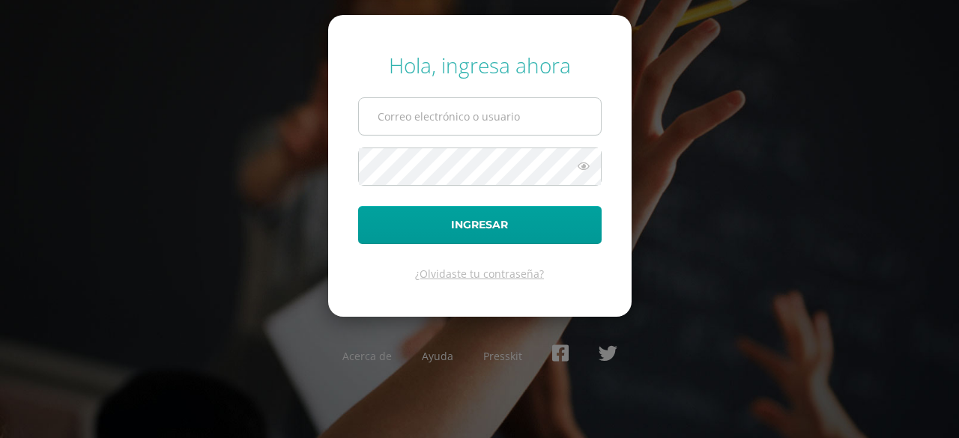
click at [419, 119] on input "text" at bounding box center [480, 116] width 242 height 37
drag, startPoint x: 419, startPoint y: 119, endPoint x: 422, endPoint y: 127, distance: 8.4
click at [422, 127] on input "text" at bounding box center [480, 116] width 242 height 37
click at [431, 181] on form "Hola, ingresa ahora Ingresar ¿Olvidaste tu contraseña?" at bounding box center [479, 165] width 303 height 301
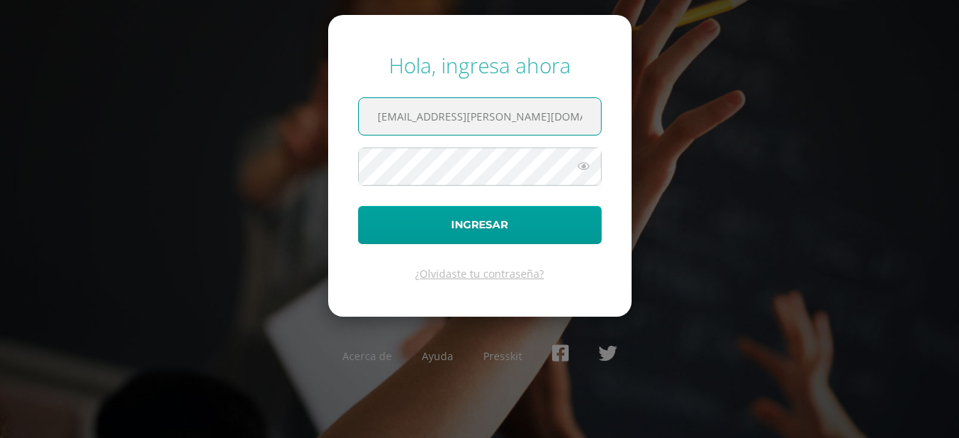
click at [534, 133] on input "20180002@fatima.edu.gt" at bounding box center [480, 116] width 242 height 37
type input "marianaboche@fatima.edoo"
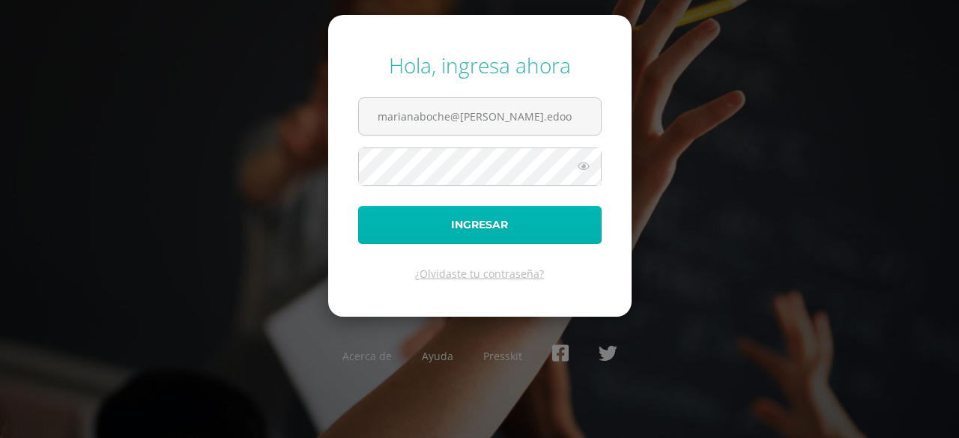
click at [500, 233] on button "Ingresar" at bounding box center [479, 225] width 243 height 38
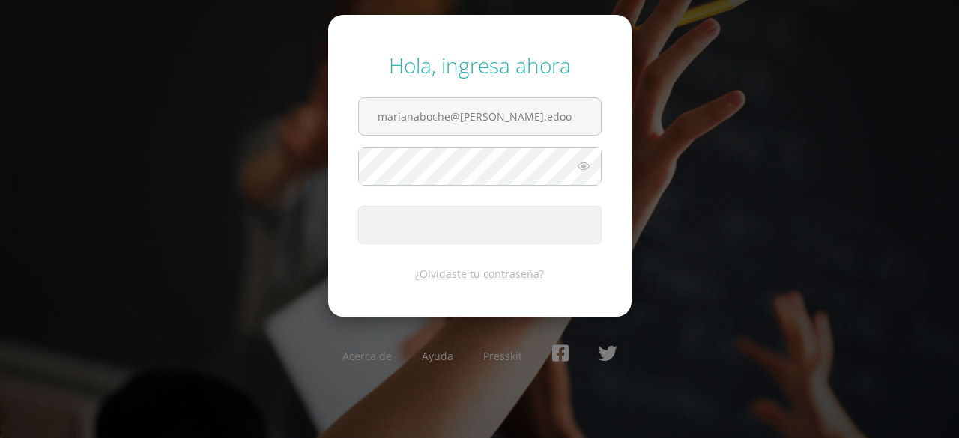
click at [500, 233] on span "submit" at bounding box center [480, 225] width 242 height 37
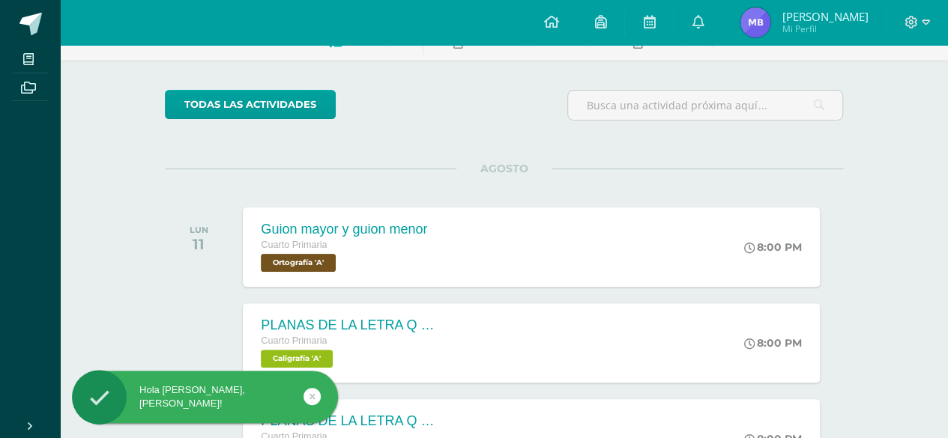
scroll to position [120, 0]
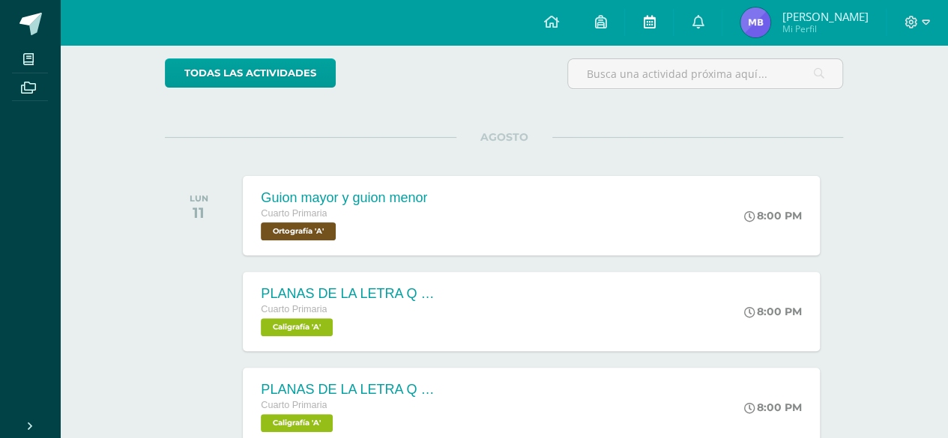
click at [659, 16] on link at bounding box center [649, 22] width 48 height 45
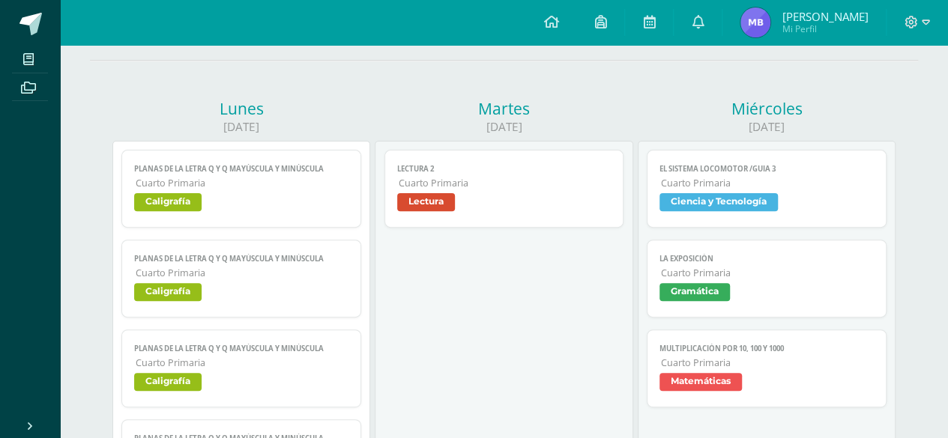
scroll to position [150, 0]
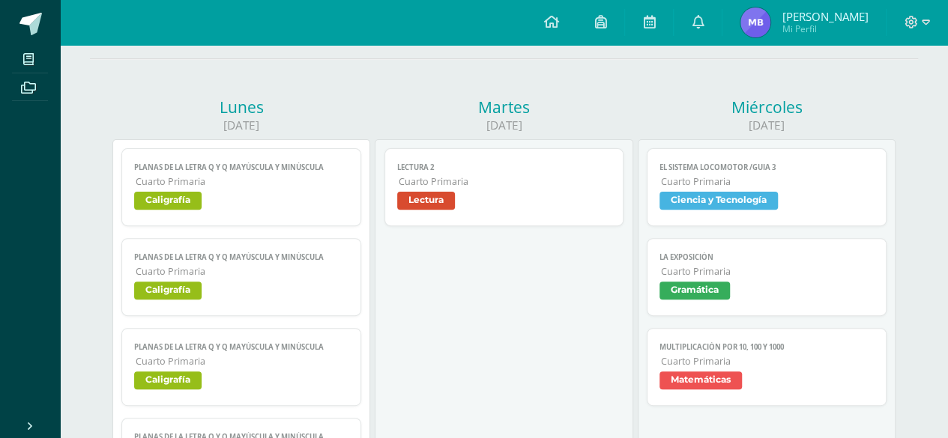
click at [481, 192] on span "Lectura" at bounding box center [504, 203] width 214 height 22
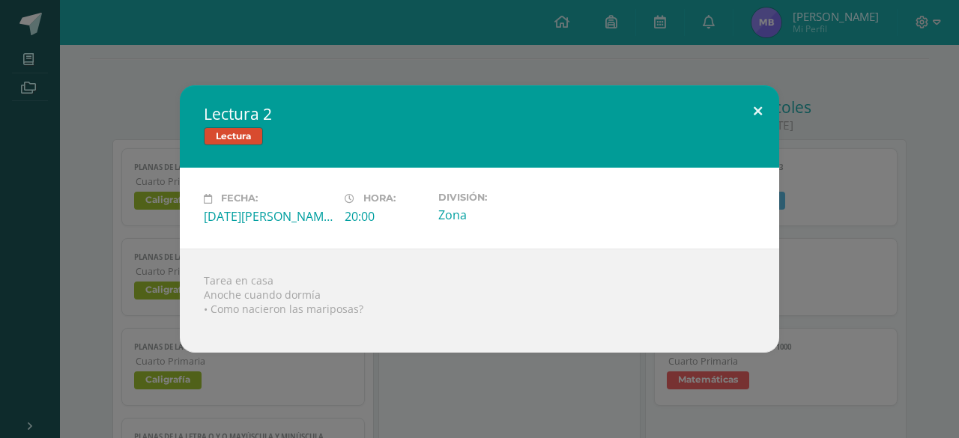
click at [757, 112] on button at bounding box center [757, 110] width 43 height 51
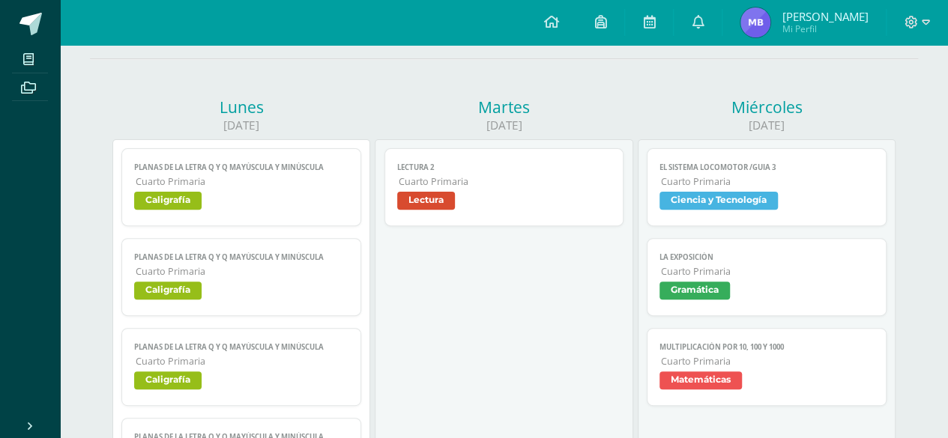
click at [700, 282] on span "Gramática" at bounding box center [694, 291] width 70 height 18
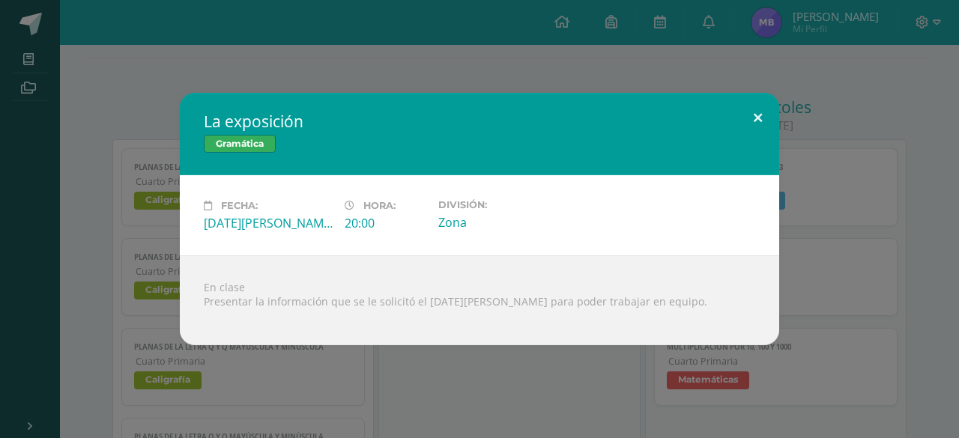
click at [760, 115] on button at bounding box center [757, 118] width 43 height 51
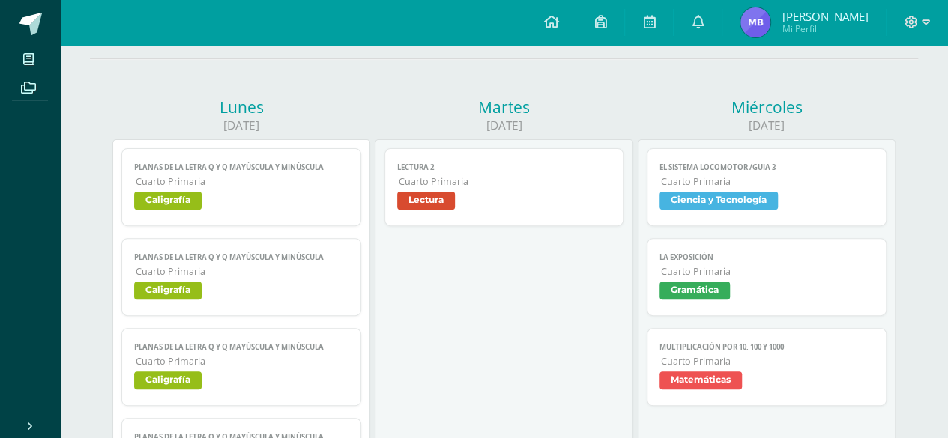
scroll to position [0, 0]
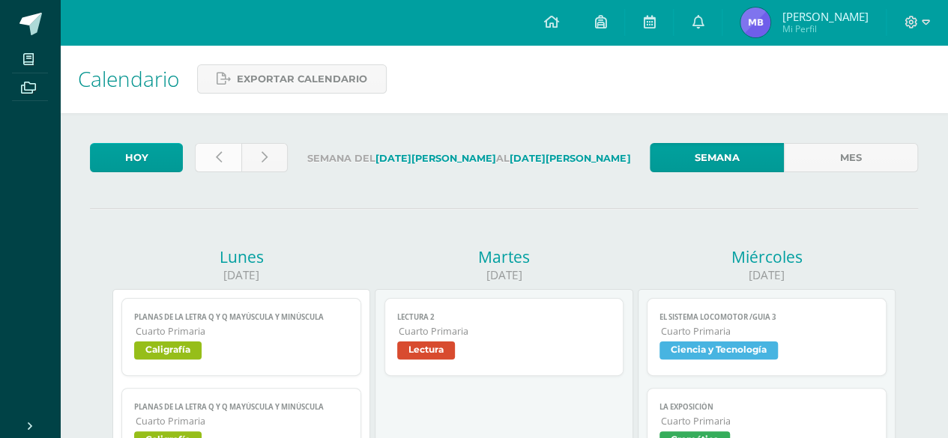
click at [207, 151] on link at bounding box center [218, 157] width 46 height 29
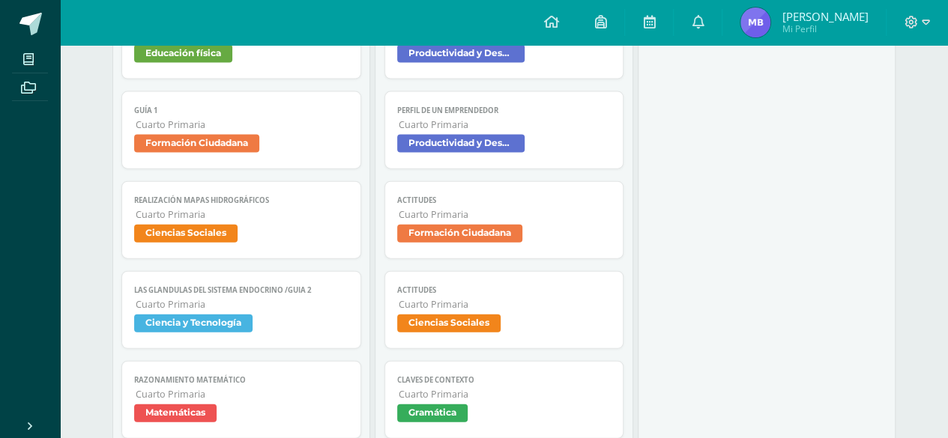
scroll to position [1618, 0]
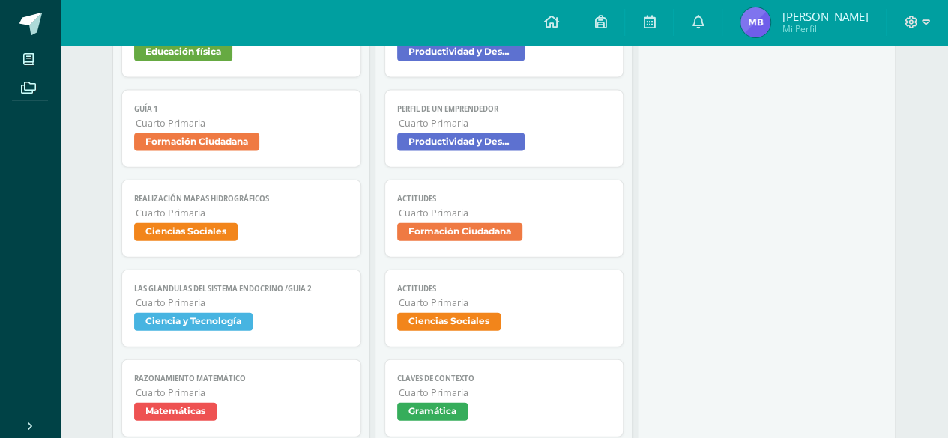
click at [434, 403] on span "Gramática" at bounding box center [432, 412] width 70 height 18
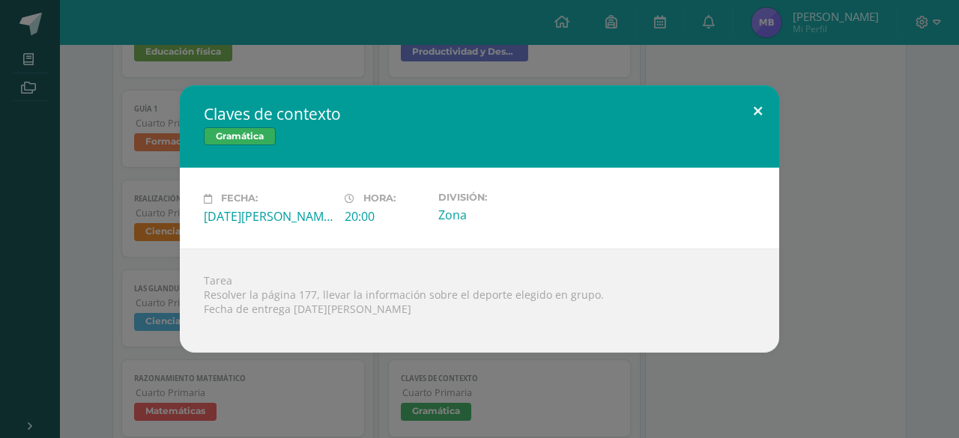
click at [755, 108] on button at bounding box center [757, 110] width 43 height 51
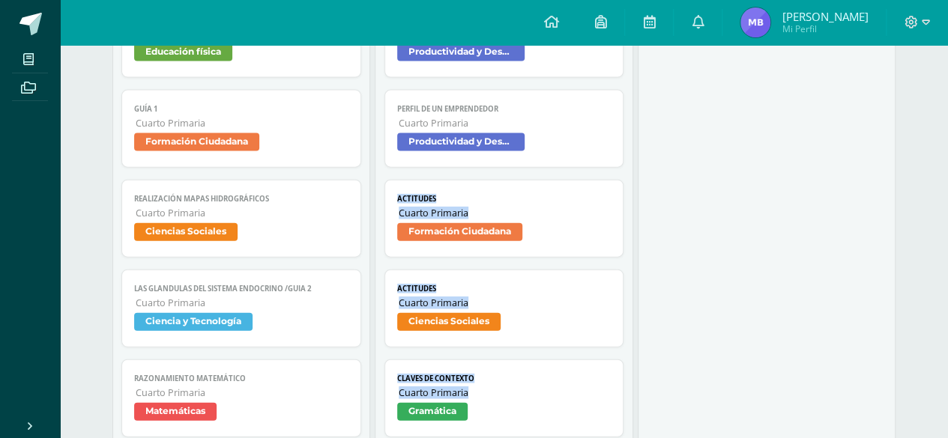
drag, startPoint x: 755, startPoint y: 108, endPoint x: 415, endPoint y: 179, distance: 347.5
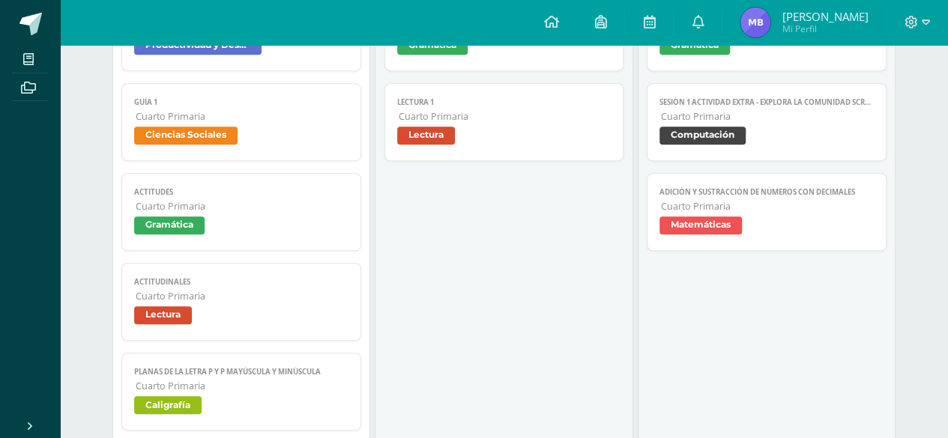
scroll to position [390, 0]
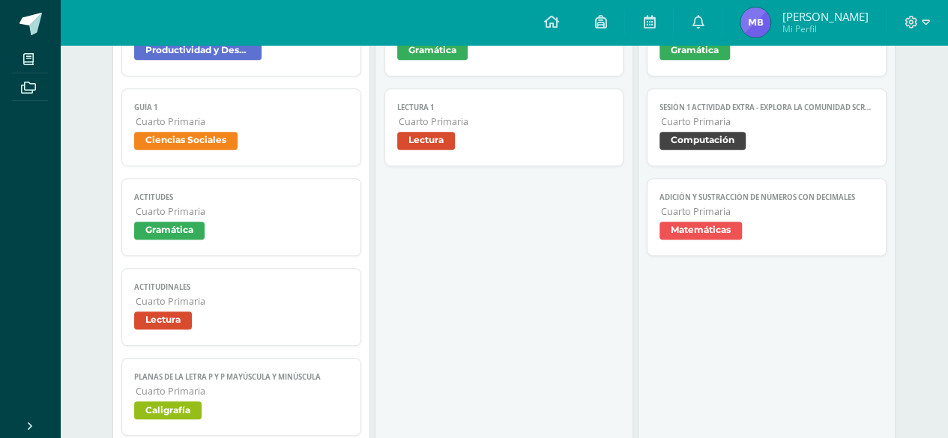
click at [204, 222] on span "Gramática" at bounding box center [241, 233] width 214 height 22
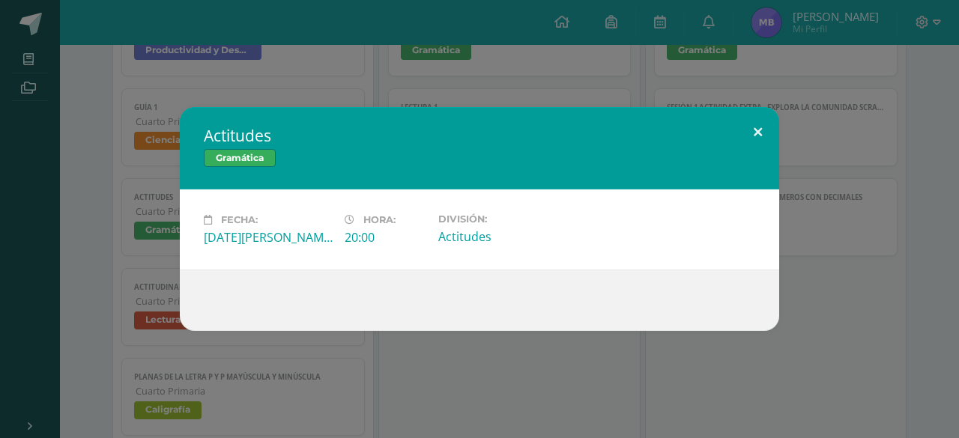
click at [752, 133] on button at bounding box center [757, 132] width 43 height 51
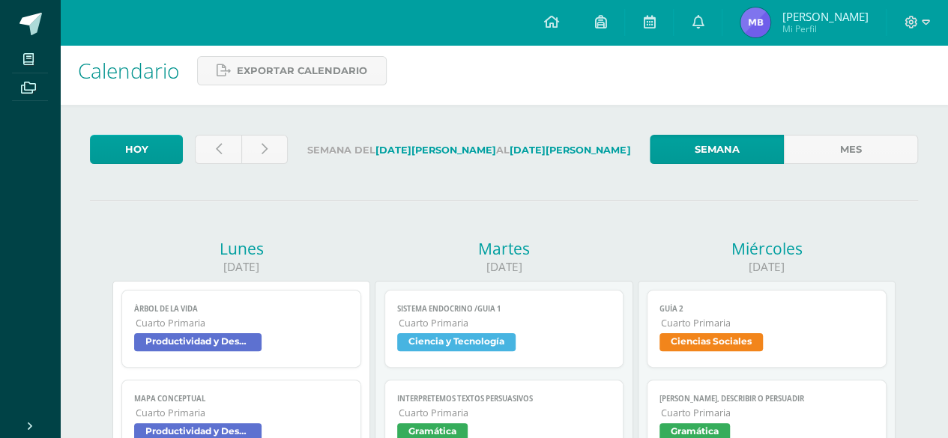
scroll to position [0, 0]
